Goal: Information Seeking & Learning: Learn about a topic

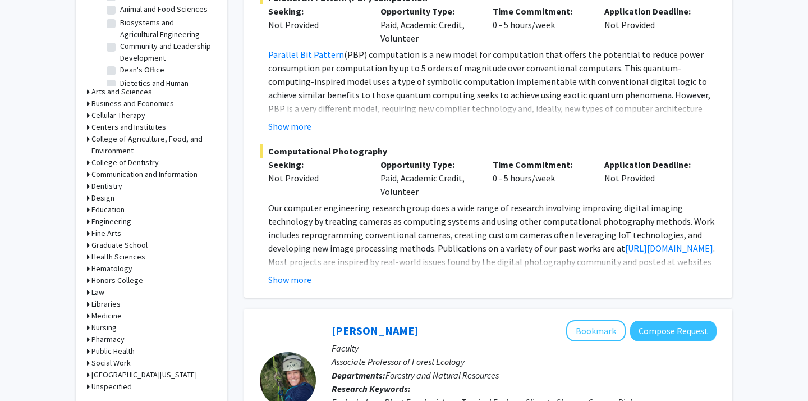
scroll to position [407, 0]
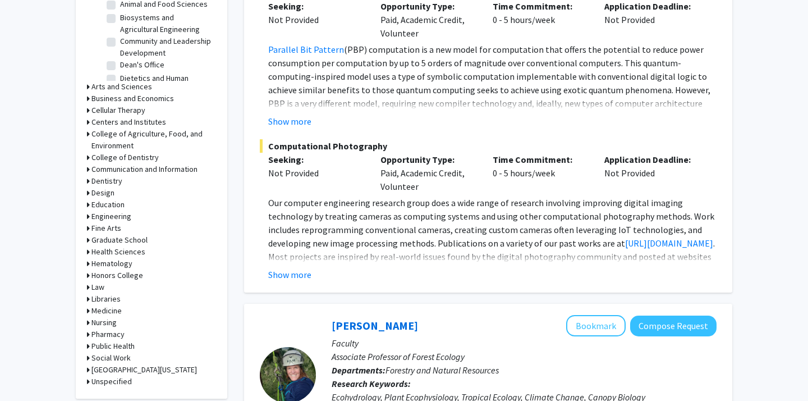
click at [100, 217] on h3 "Engineering" at bounding box center [111, 216] width 40 height 12
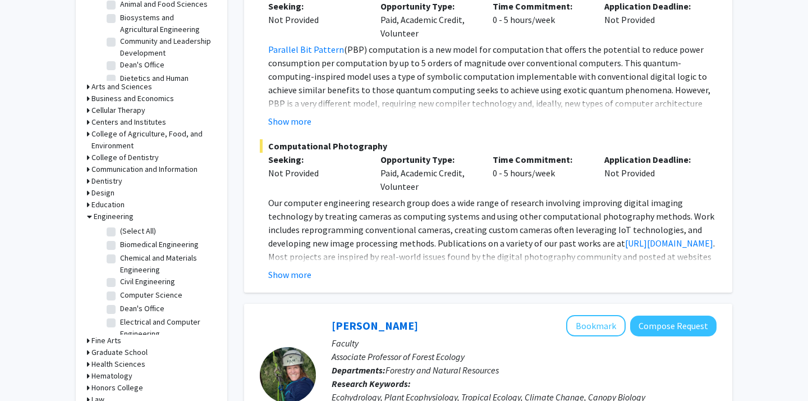
scroll to position [0, 0]
click at [120, 247] on label "Biomedical Engineering" at bounding box center [159, 245] width 79 height 12
click at [120, 246] on input "Biomedical Engineering" at bounding box center [123, 242] width 7 height 7
checkbox input "true"
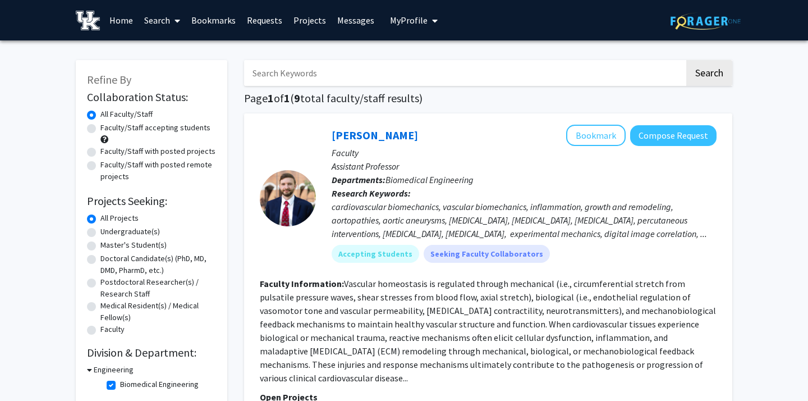
click at [100, 129] on label "Faculty/Staff accepting students" at bounding box center [155, 128] width 110 height 12
click at [100, 129] on input "Faculty/Staff accepting students" at bounding box center [103, 125] width 7 height 7
radio input "true"
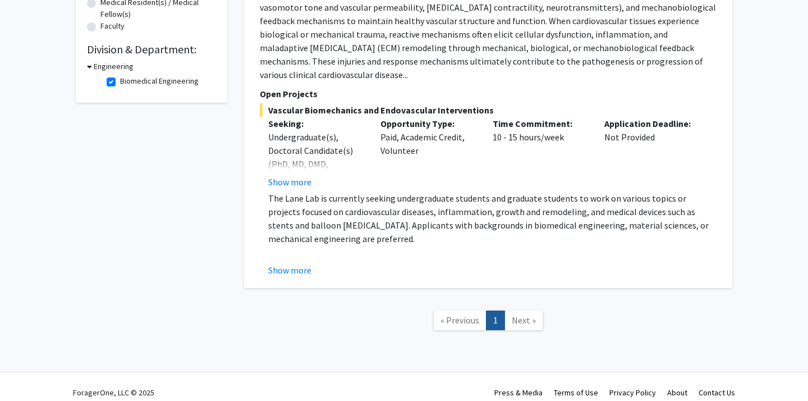
scroll to position [302, 0]
